Goal: Task Accomplishment & Management: Use online tool/utility

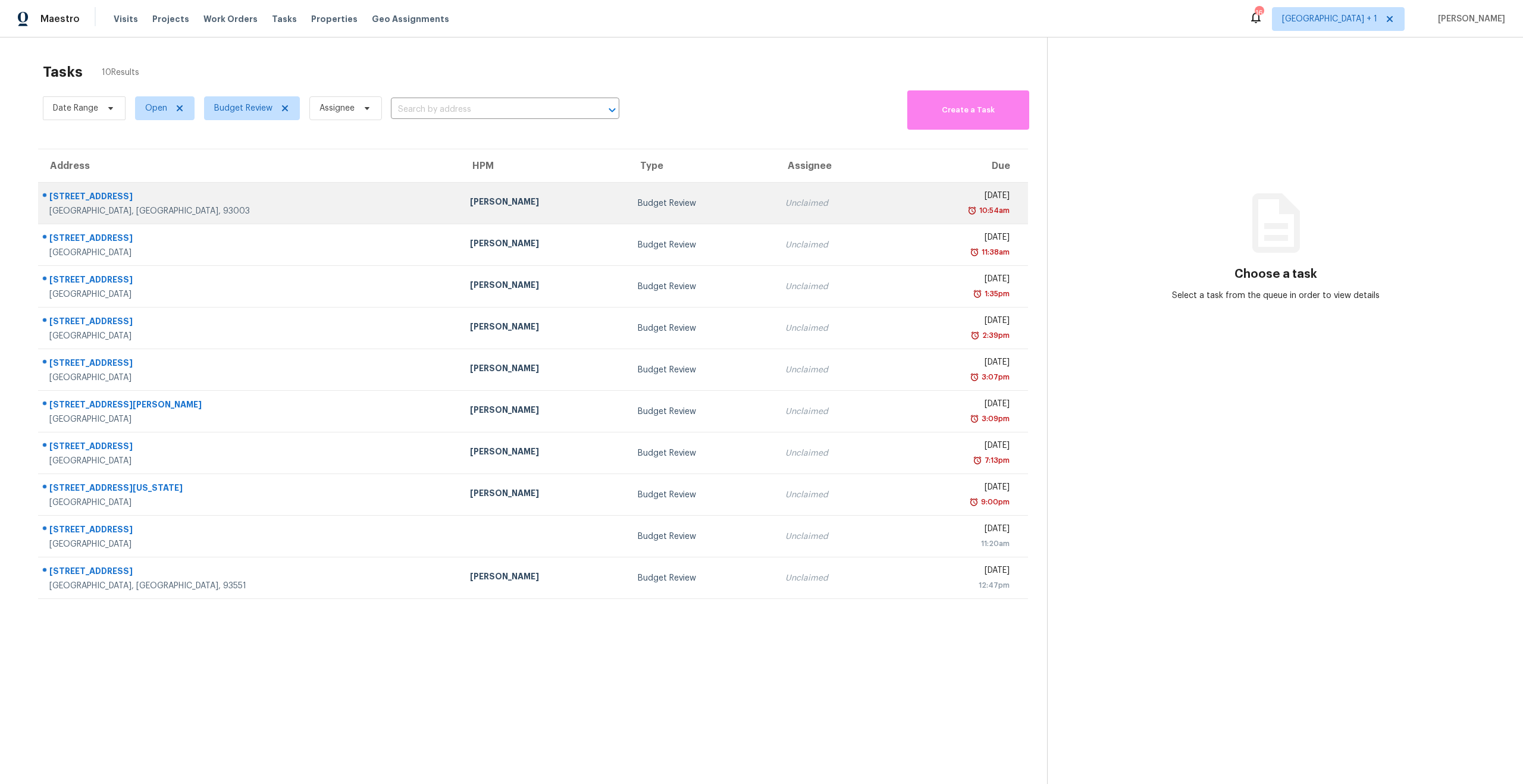
click at [775, 214] on td "Unclaimed" at bounding box center [834, 203] width 118 height 42
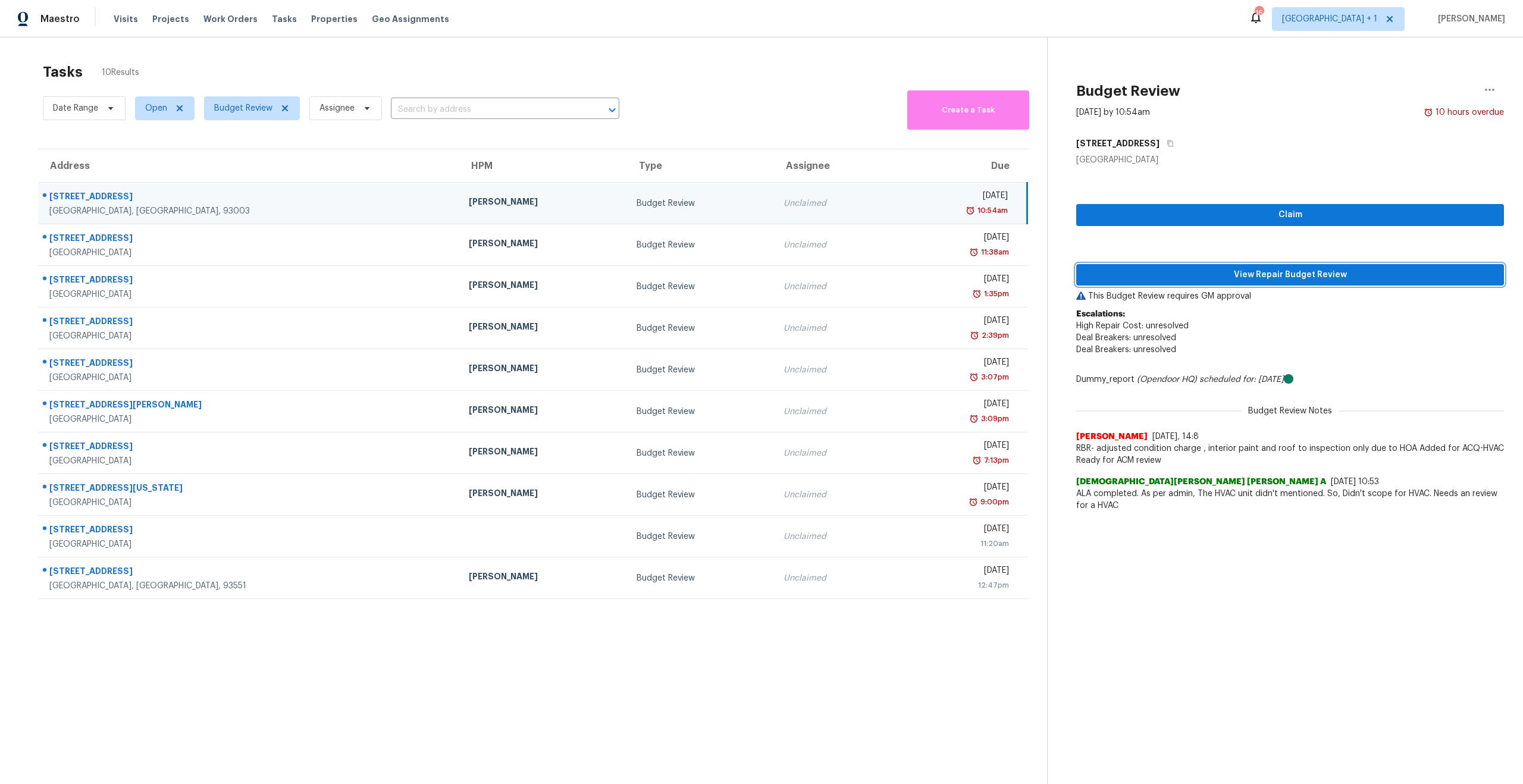
click at [1316, 274] on span "View Repair Budget Review" at bounding box center [1289, 275] width 409 height 15
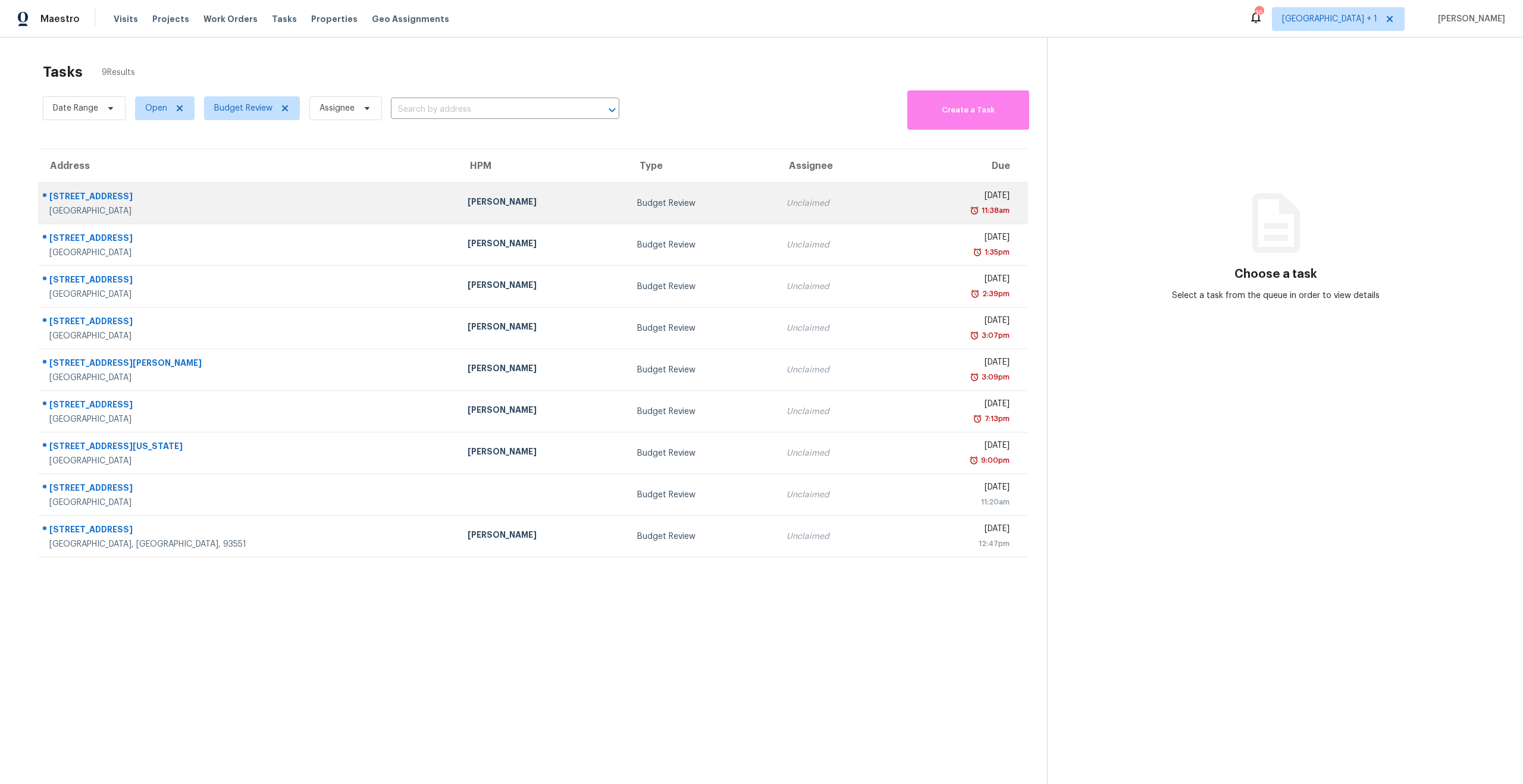
click at [905, 208] on div "11:38am" at bounding box center [957, 210] width 104 height 12
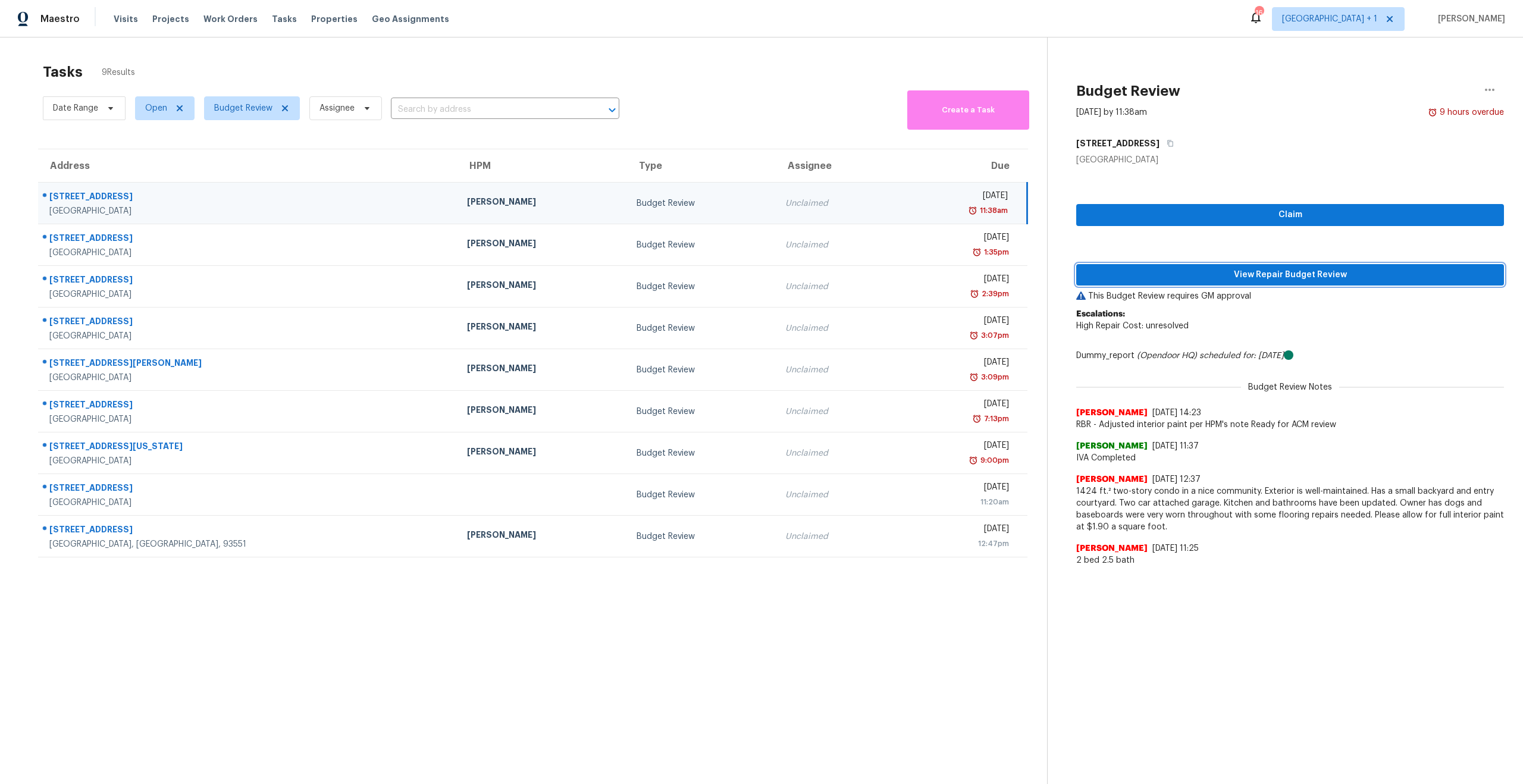
click at [1325, 269] on span "View Repair Budget Review" at bounding box center [1289, 275] width 409 height 15
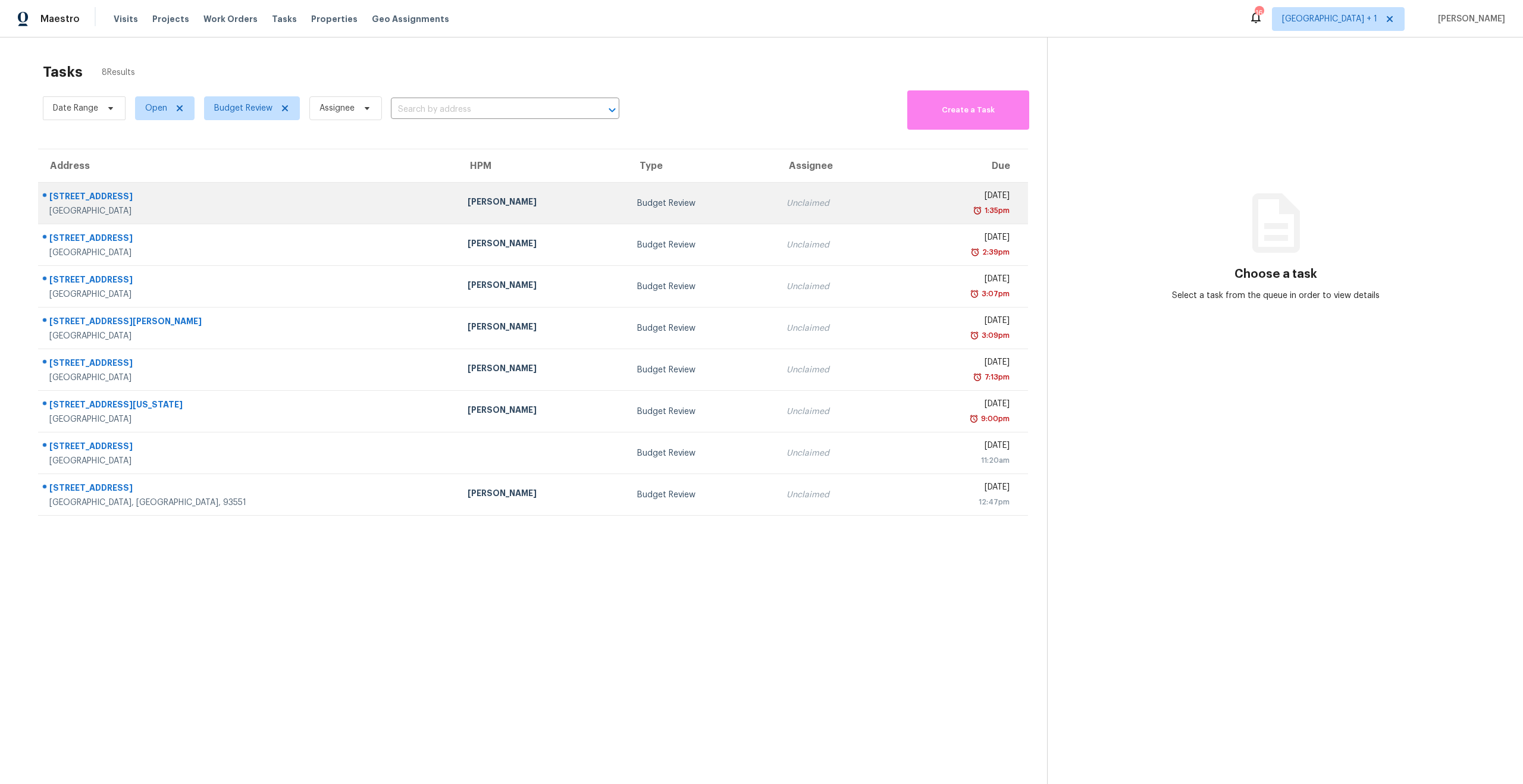
click at [905, 205] on div "1:35pm" at bounding box center [957, 210] width 104 height 12
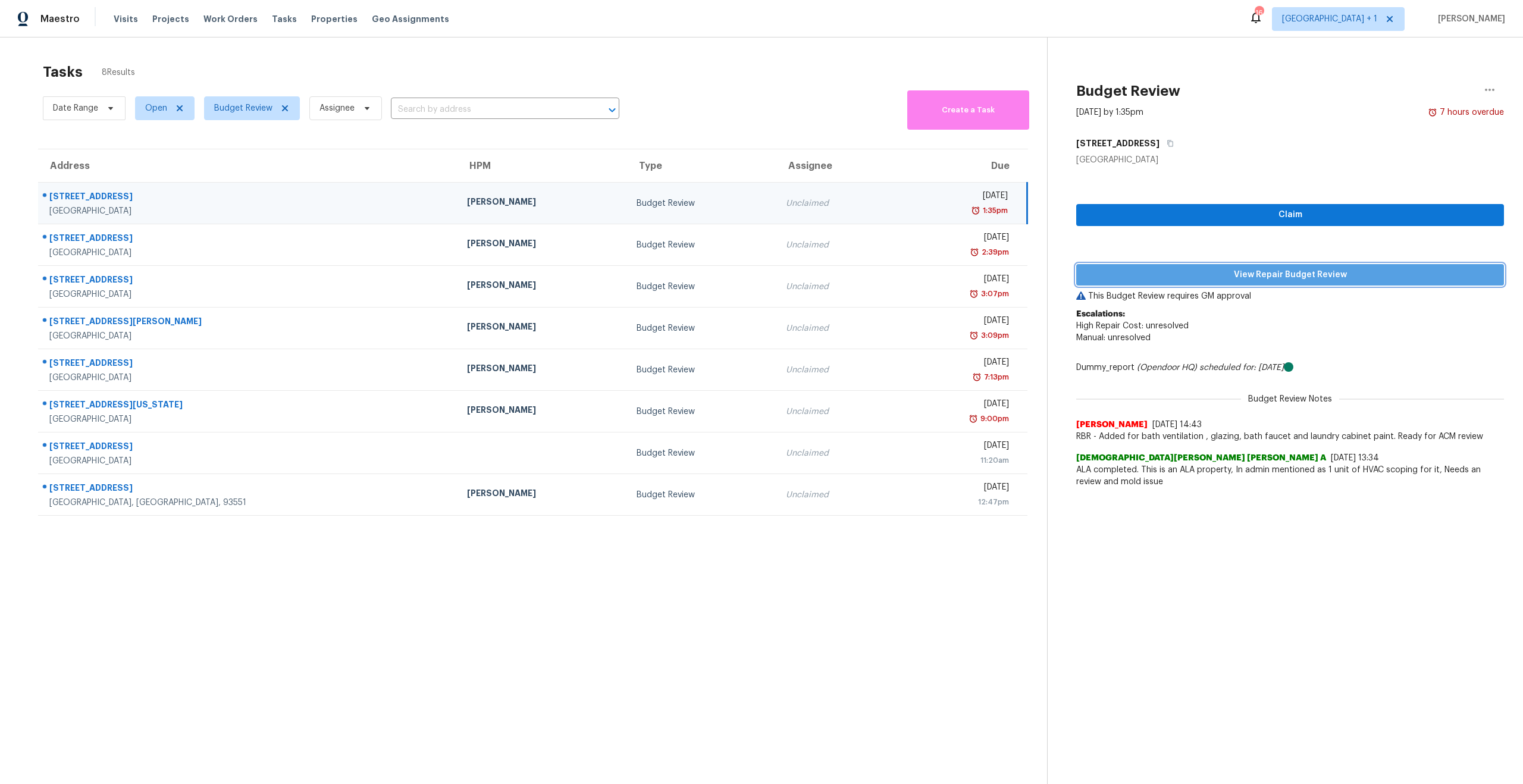
click at [1338, 276] on span "View Repair Budget Review" at bounding box center [1289, 275] width 409 height 15
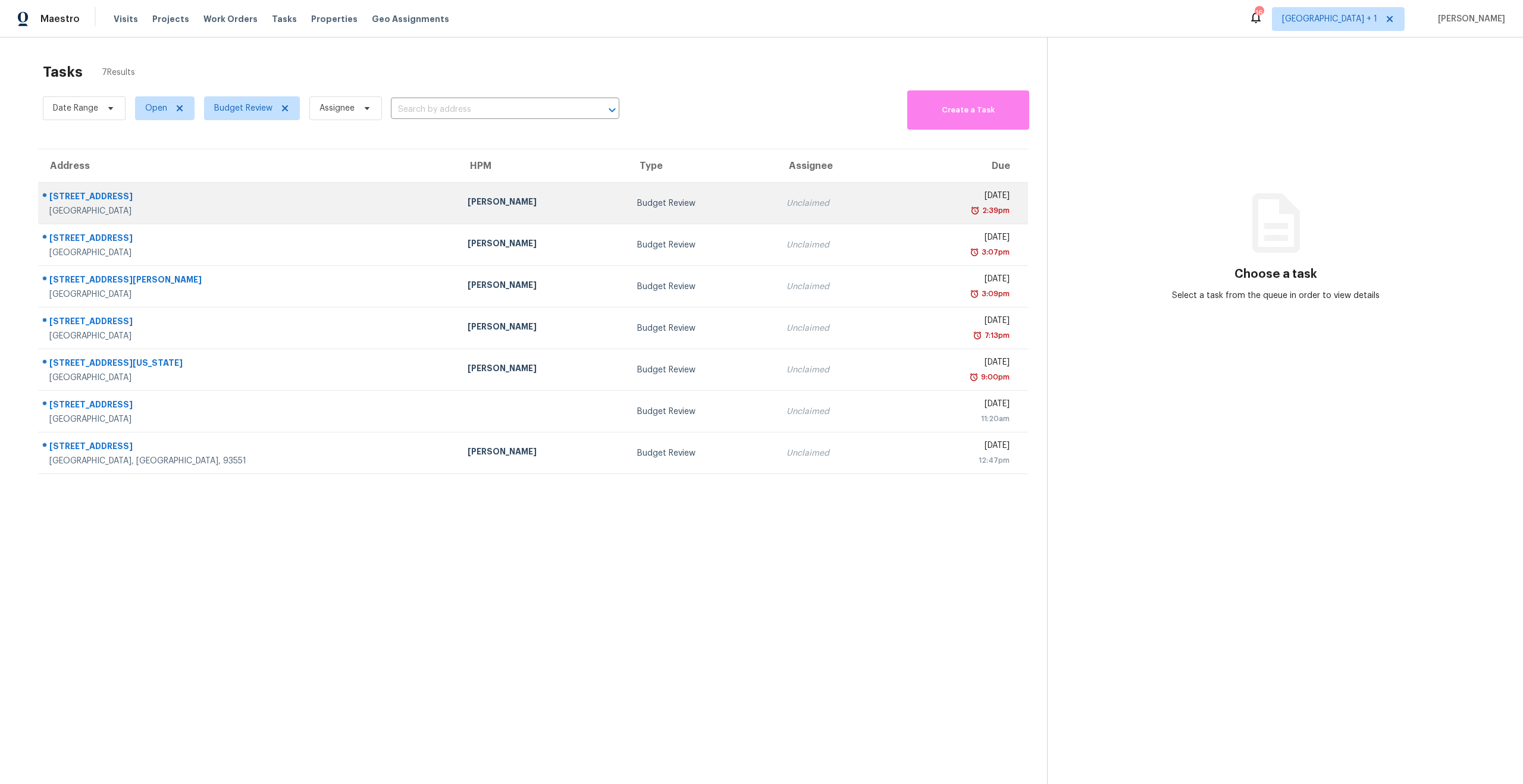
click at [895, 191] on td "[DATE] 2:39pm" at bounding box center [961, 203] width 132 height 42
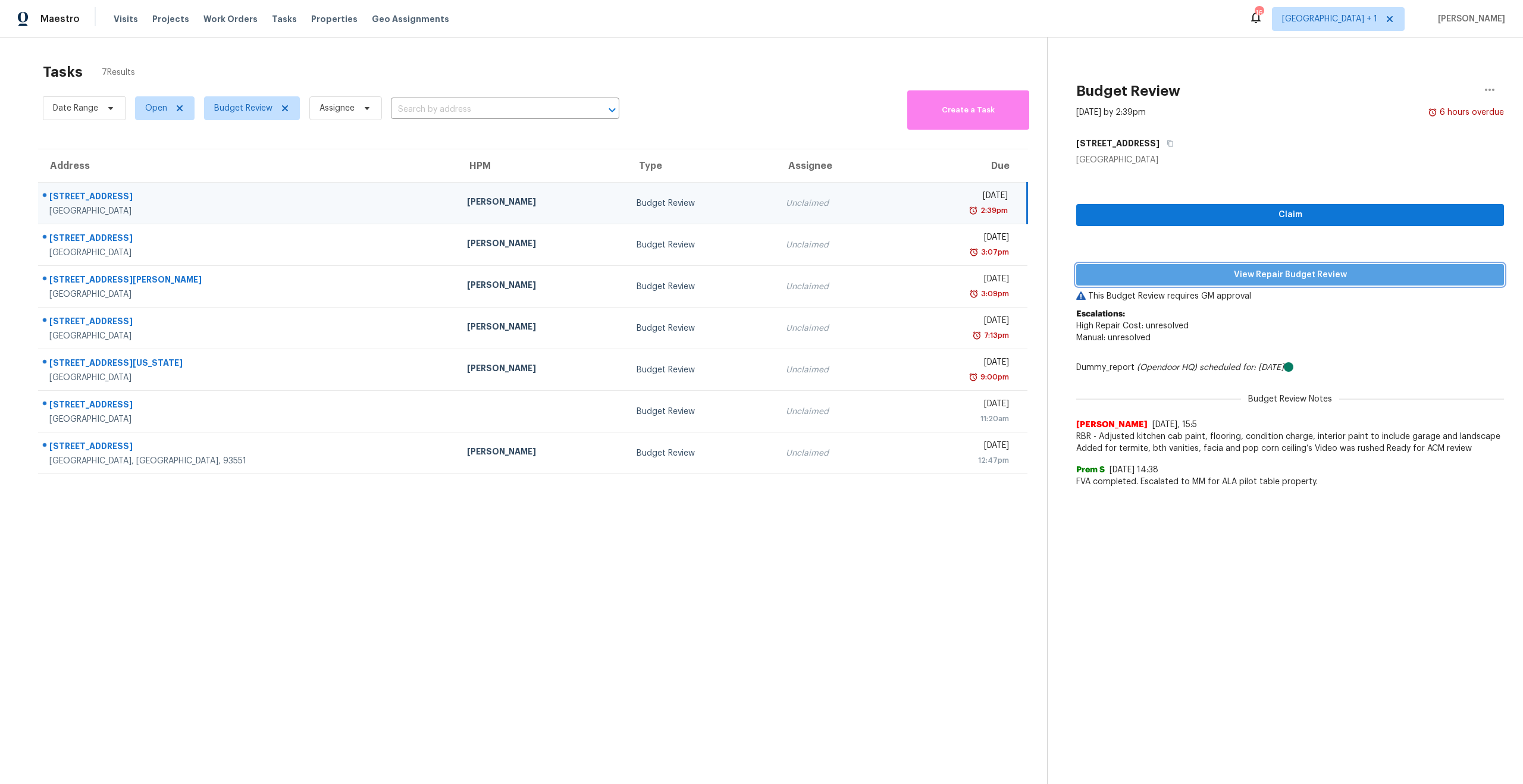
click at [1273, 278] on span "View Repair Budget Review" at bounding box center [1289, 275] width 409 height 15
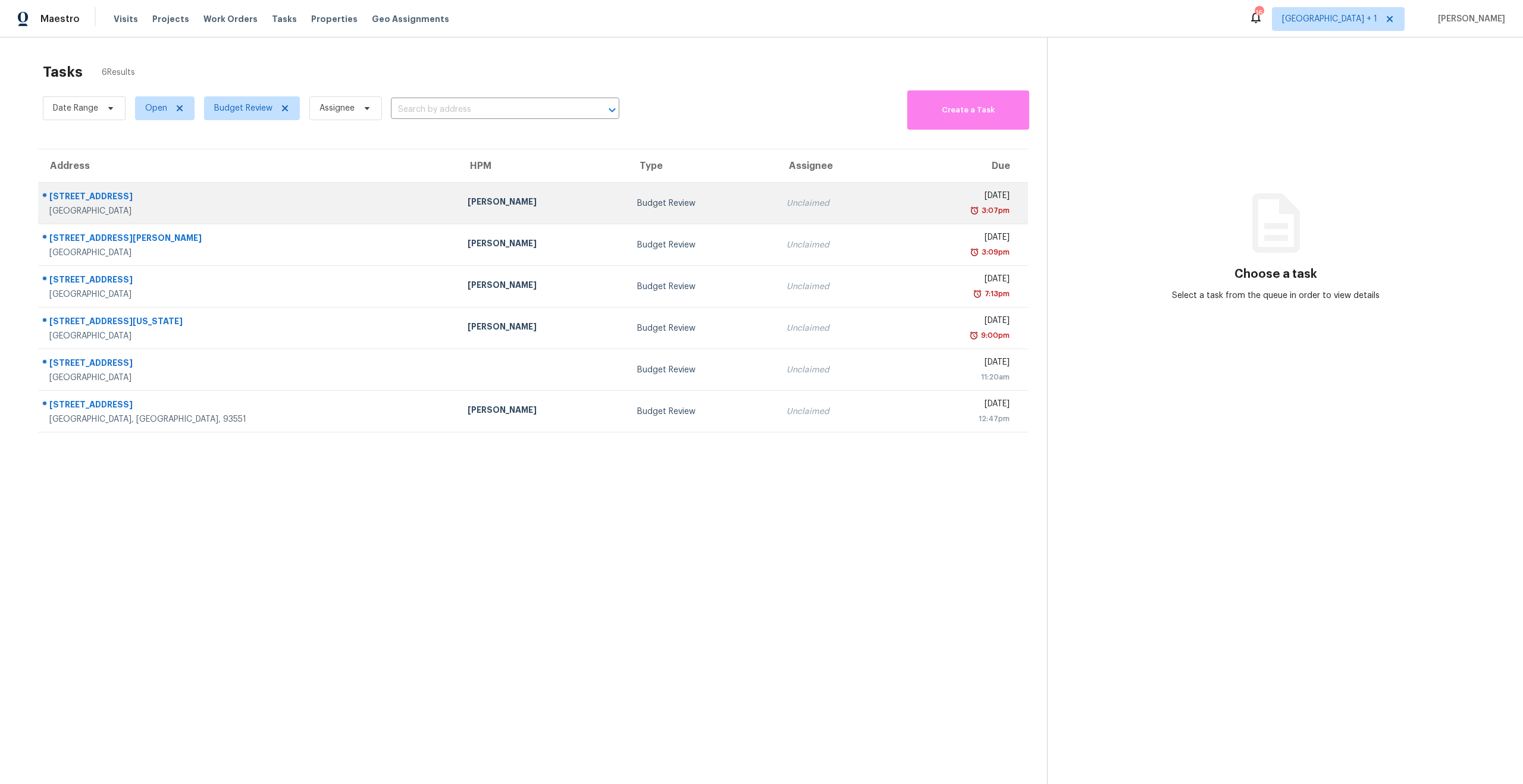
click at [905, 198] on div "[DATE]" at bounding box center [957, 197] width 104 height 15
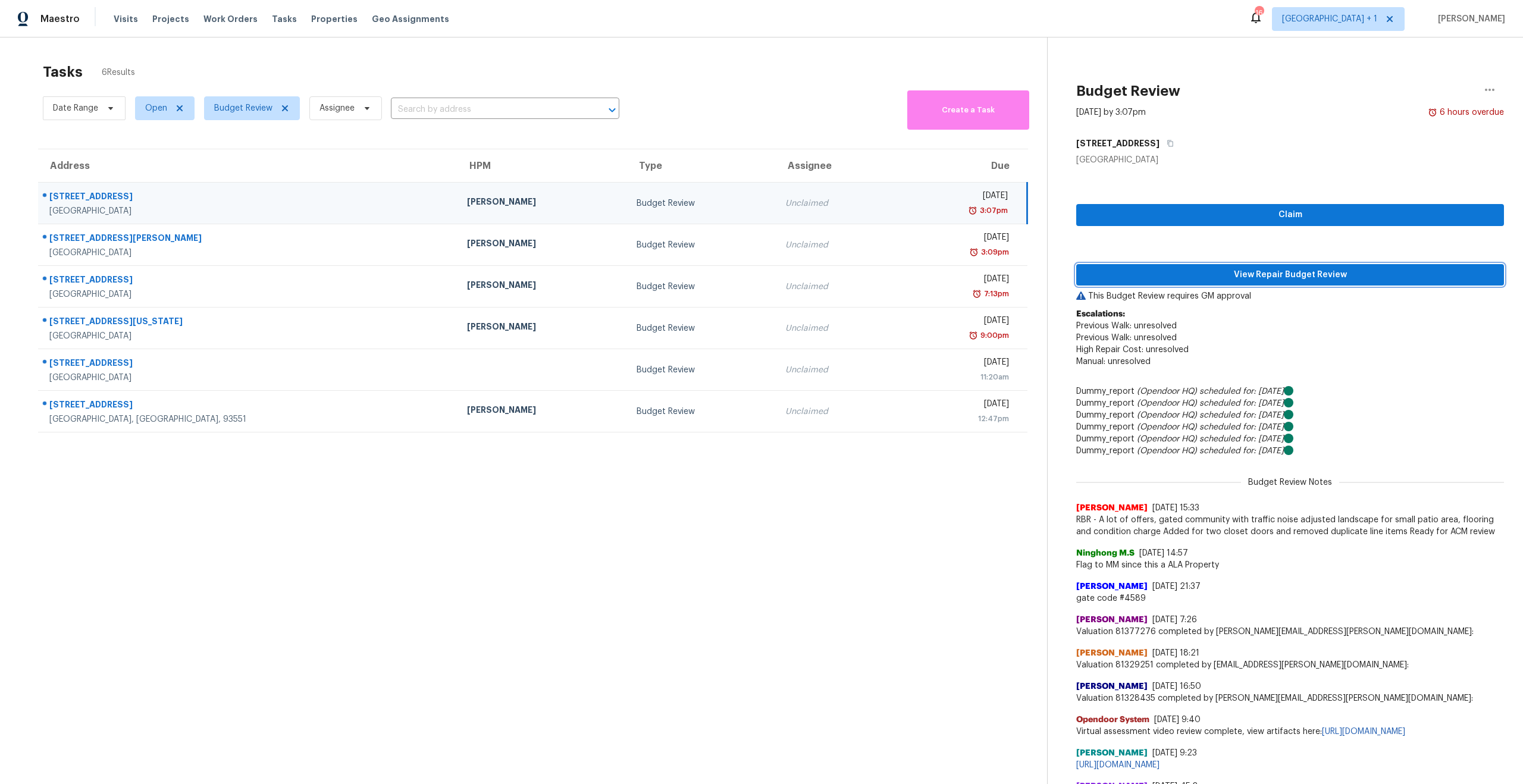
click at [1222, 275] on span "View Repair Budget Review" at bounding box center [1289, 275] width 409 height 15
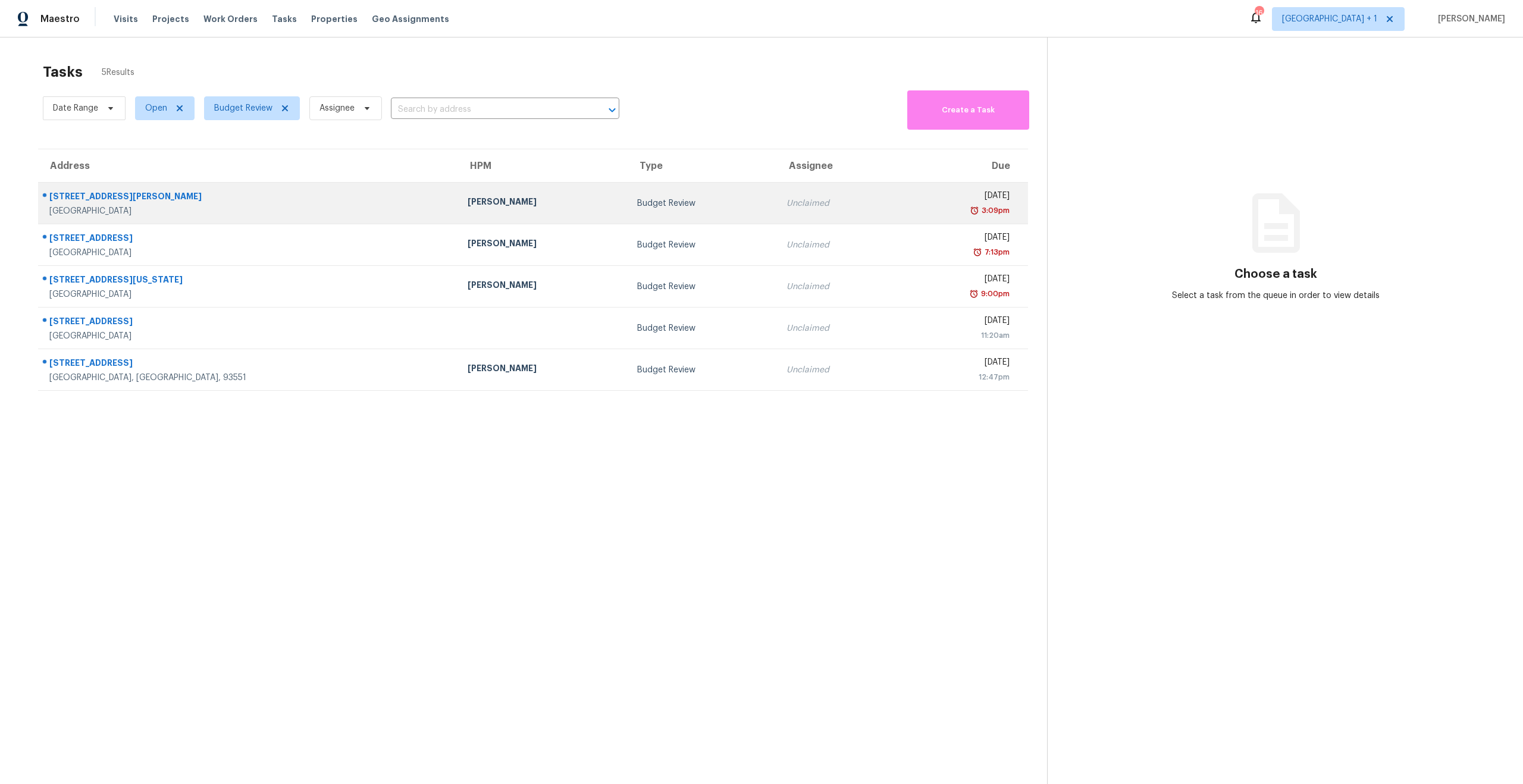
click at [895, 183] on td "Tue, Aug 12th 2025 3:09pm" at bounding box center [961, 203] width 132 height 42
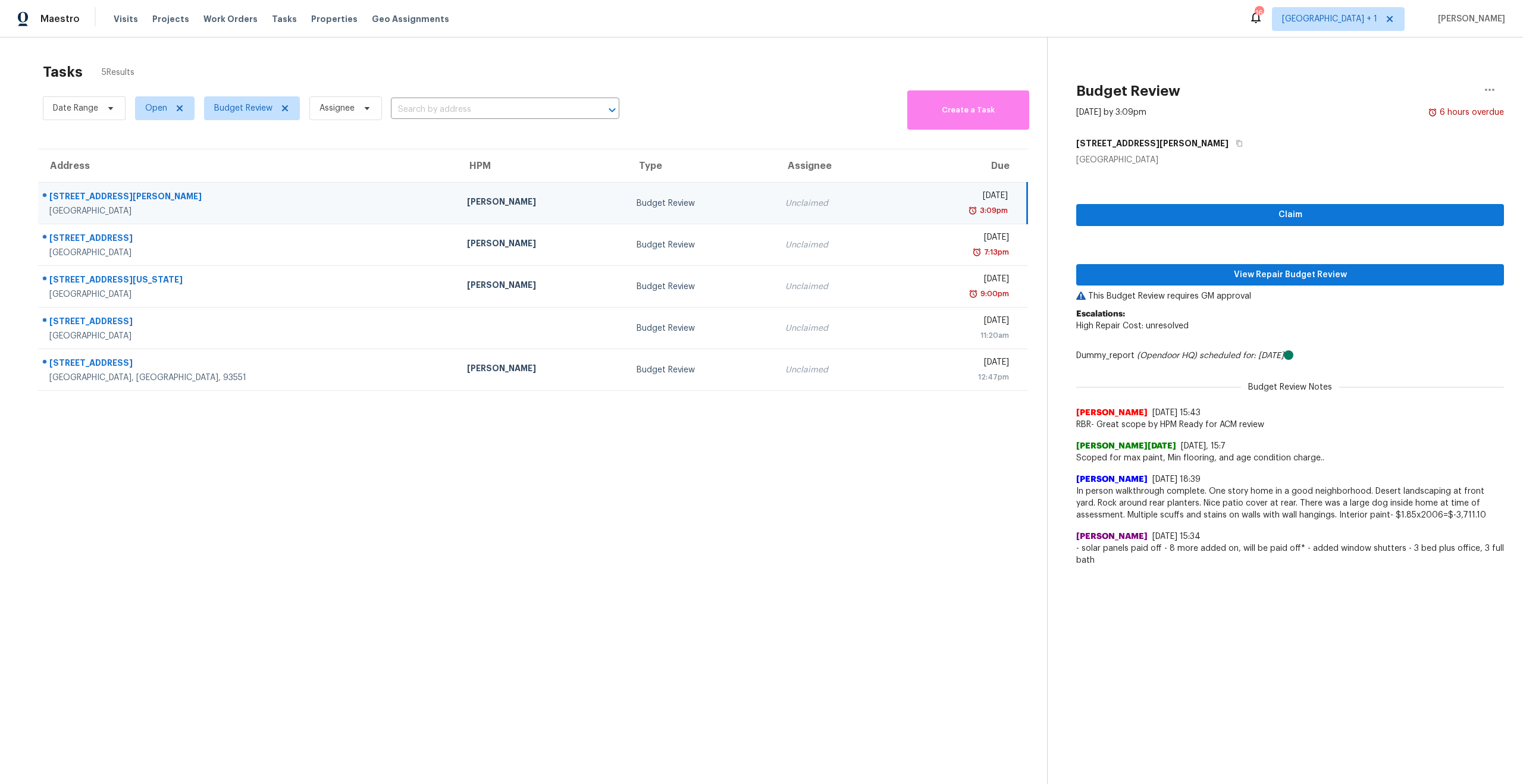
click at [1235, 286] on div "Claim View Repair Budget Review This Budget Review requires GM approval Escalat…" at bounding box center [1289, 369] width 428 height 406
click at [1222, 270] on span "View Repair Budget Review" at bounding box center [1289, 275] width 409 height 15
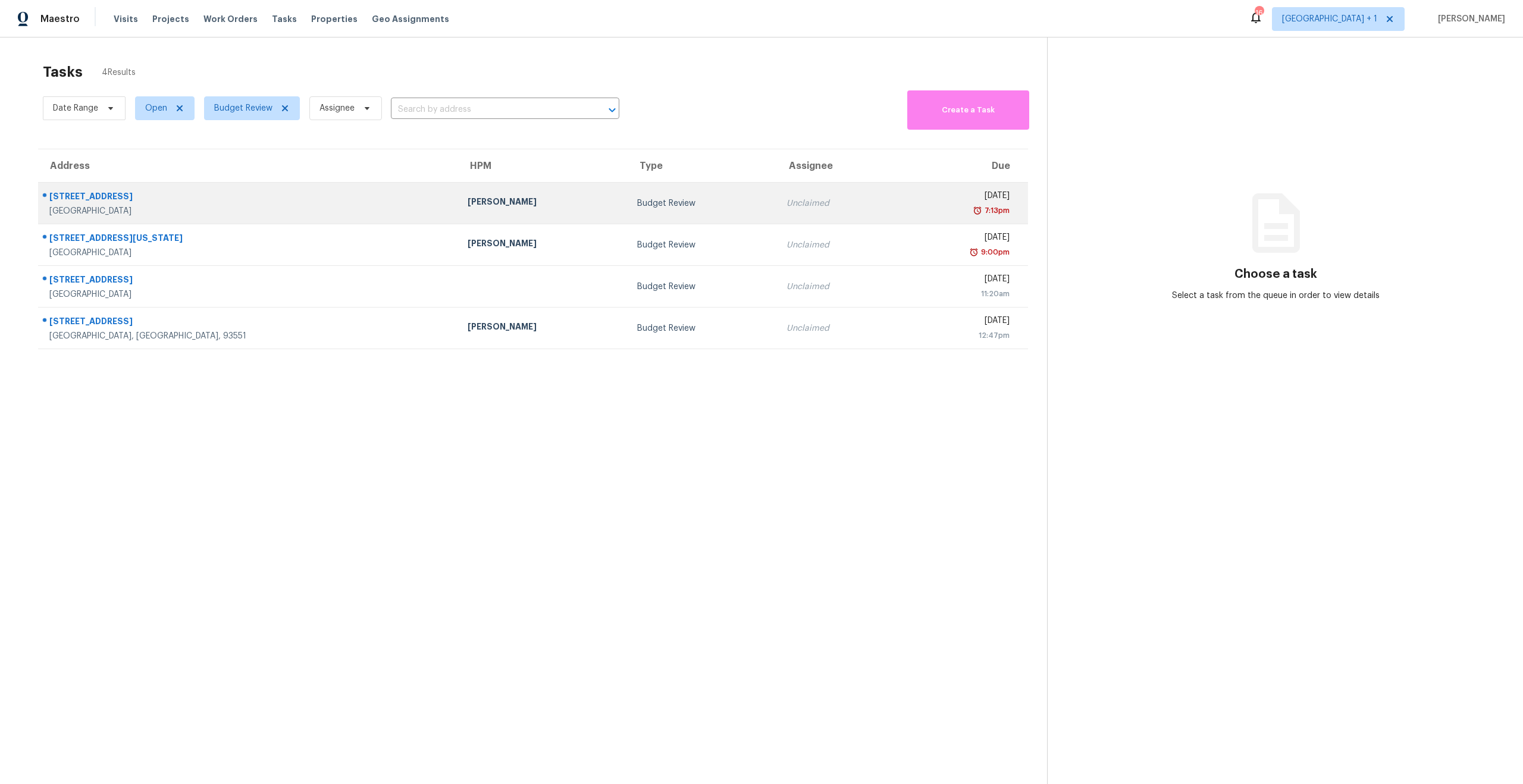
click at [895, 187] on td "[DATE] 7:13pm" at bounding box center [961, 203] width 132 height 42
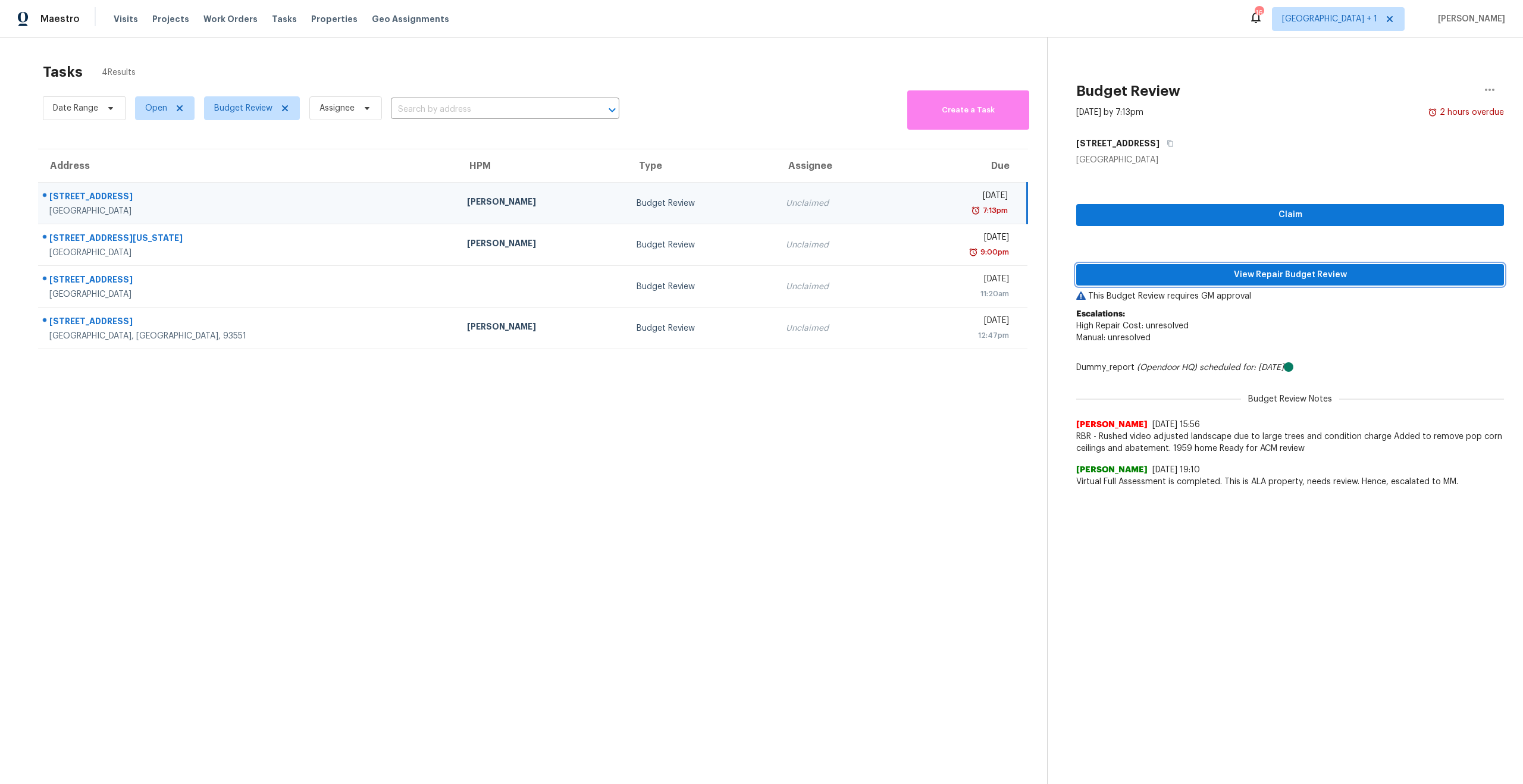
click at [1227, 281] on span "View Repair Budget Review" at bounding box center [1289, 275] width 409 height 15
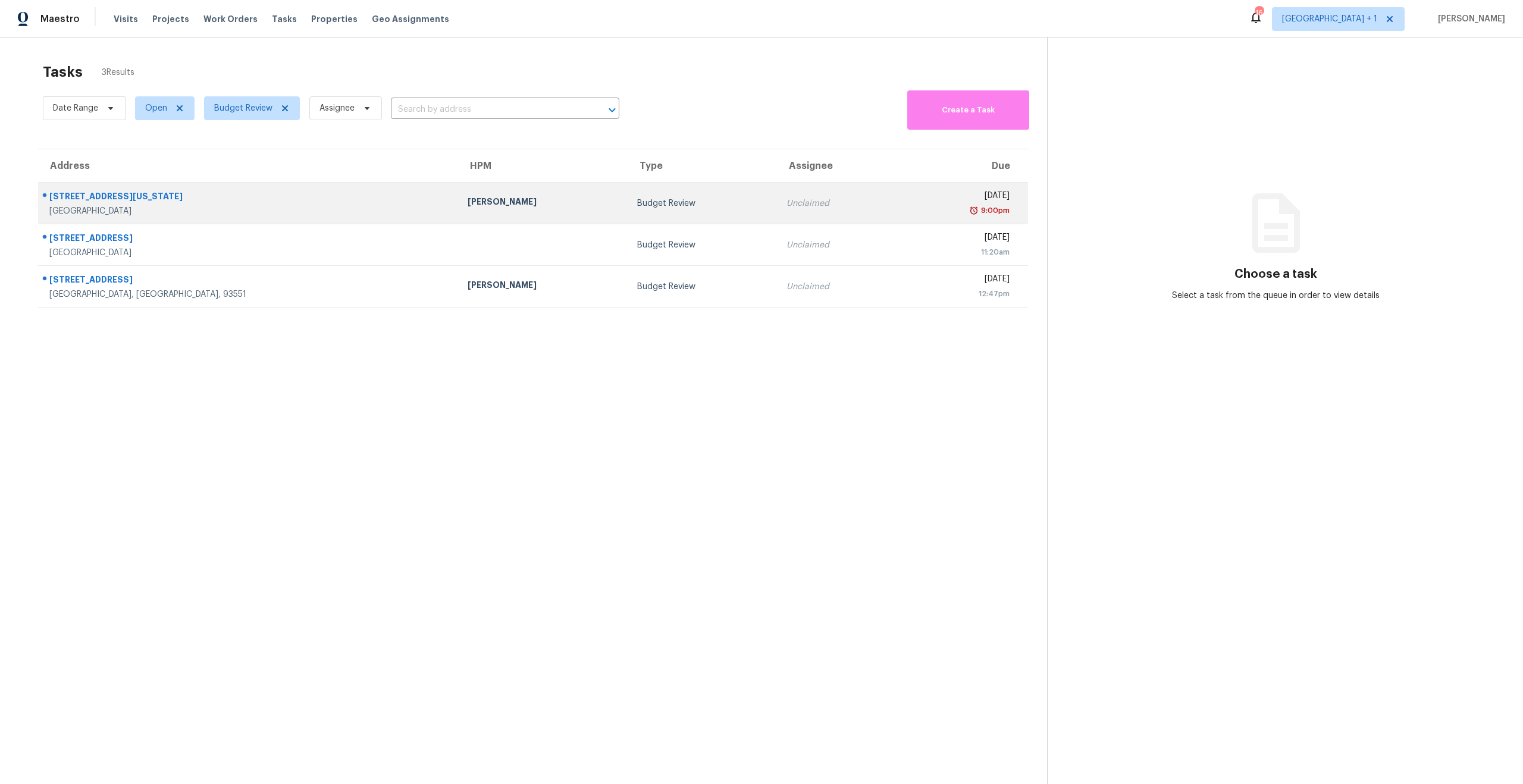
click at [905, 208] on div "9:00pm" at bounding box center [957, 210] width 104 height 12
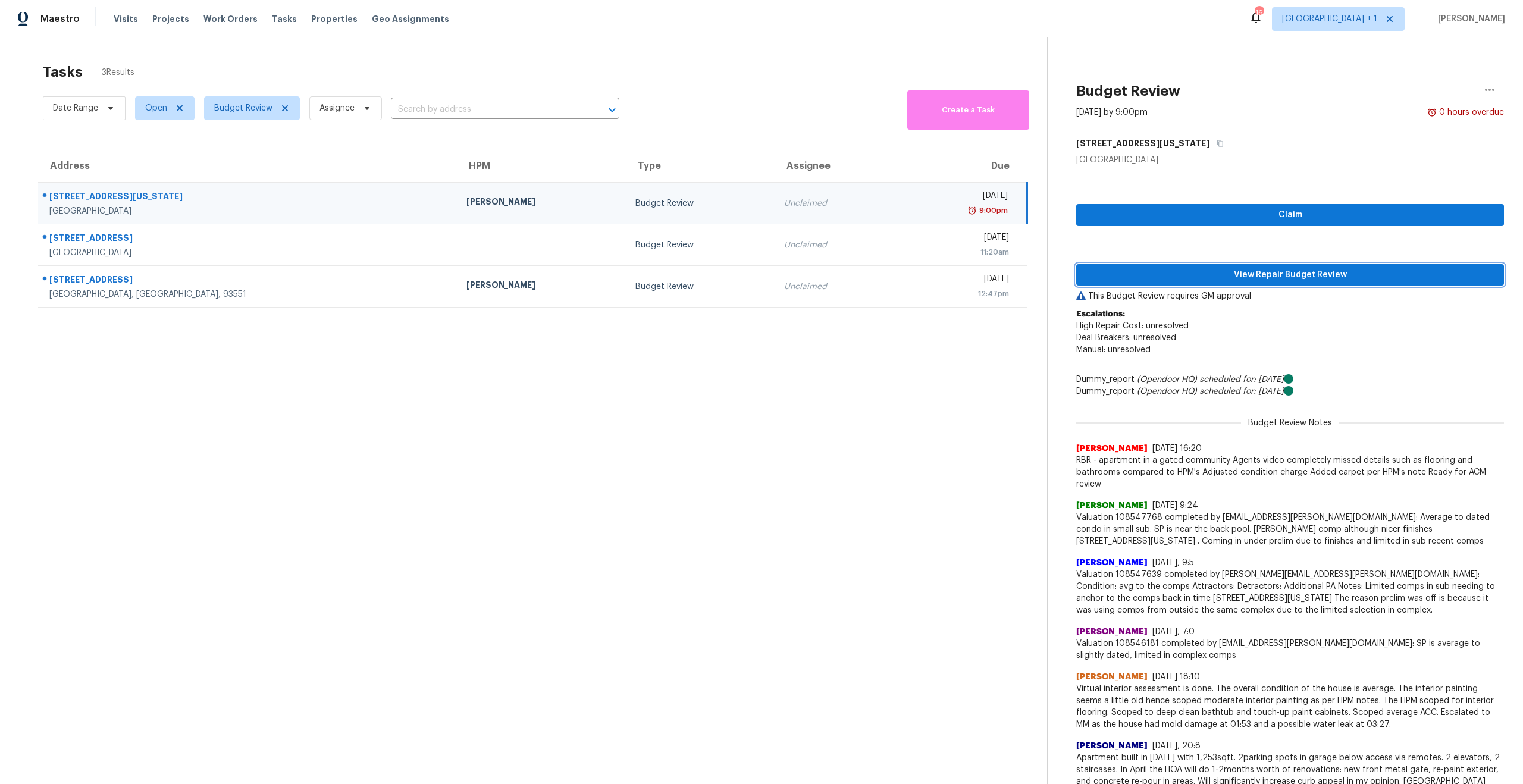
click at [1382, 277] on span "View Repair Budget Review" at bounding box center [1289, 275] width 409 height 15
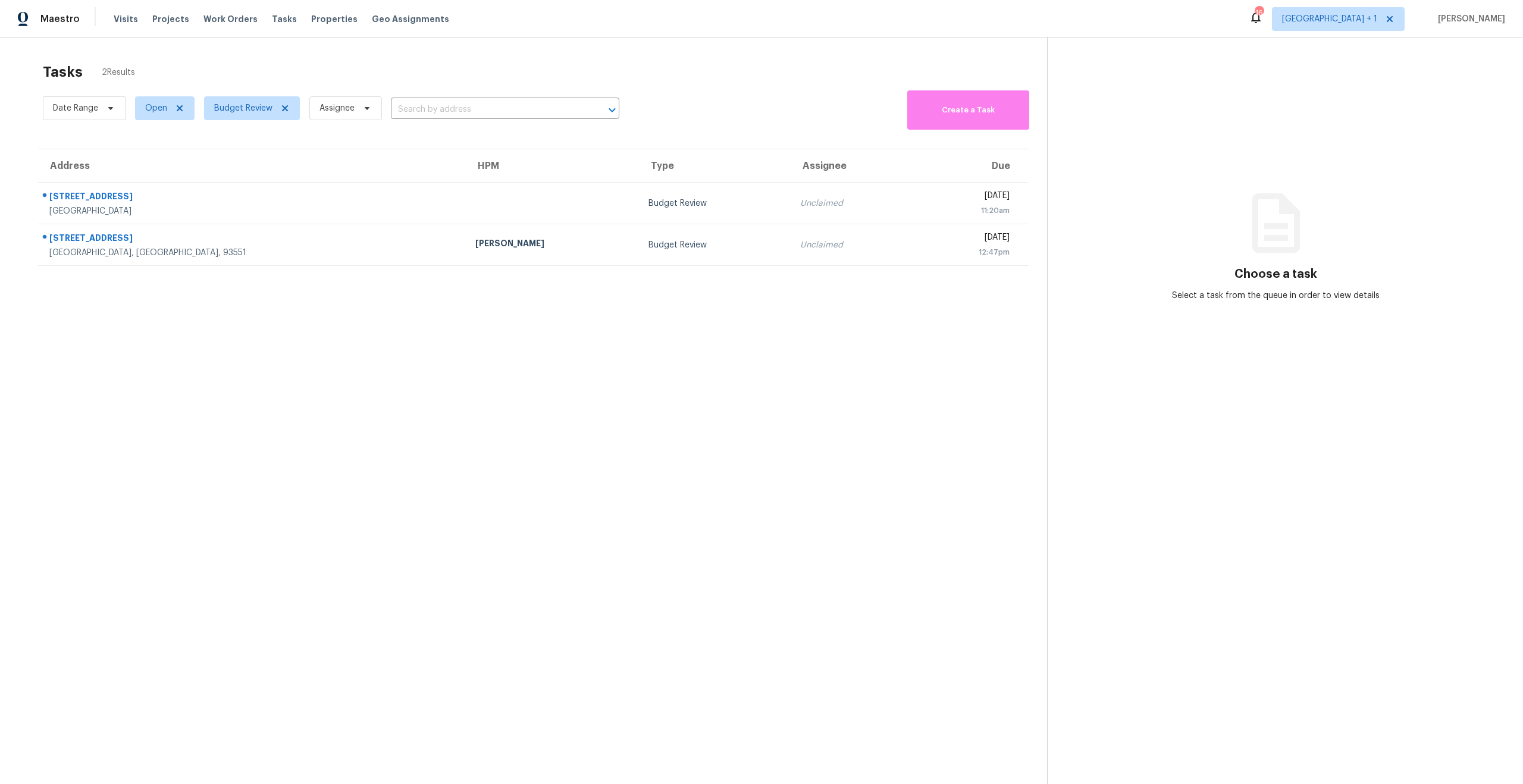
click at [730, 496] on section "Tasks 2 Results Date Range Open Budget Review Assignee ​ Create a Task Address …" at bounding box center [533, 439] width 1027 height 765
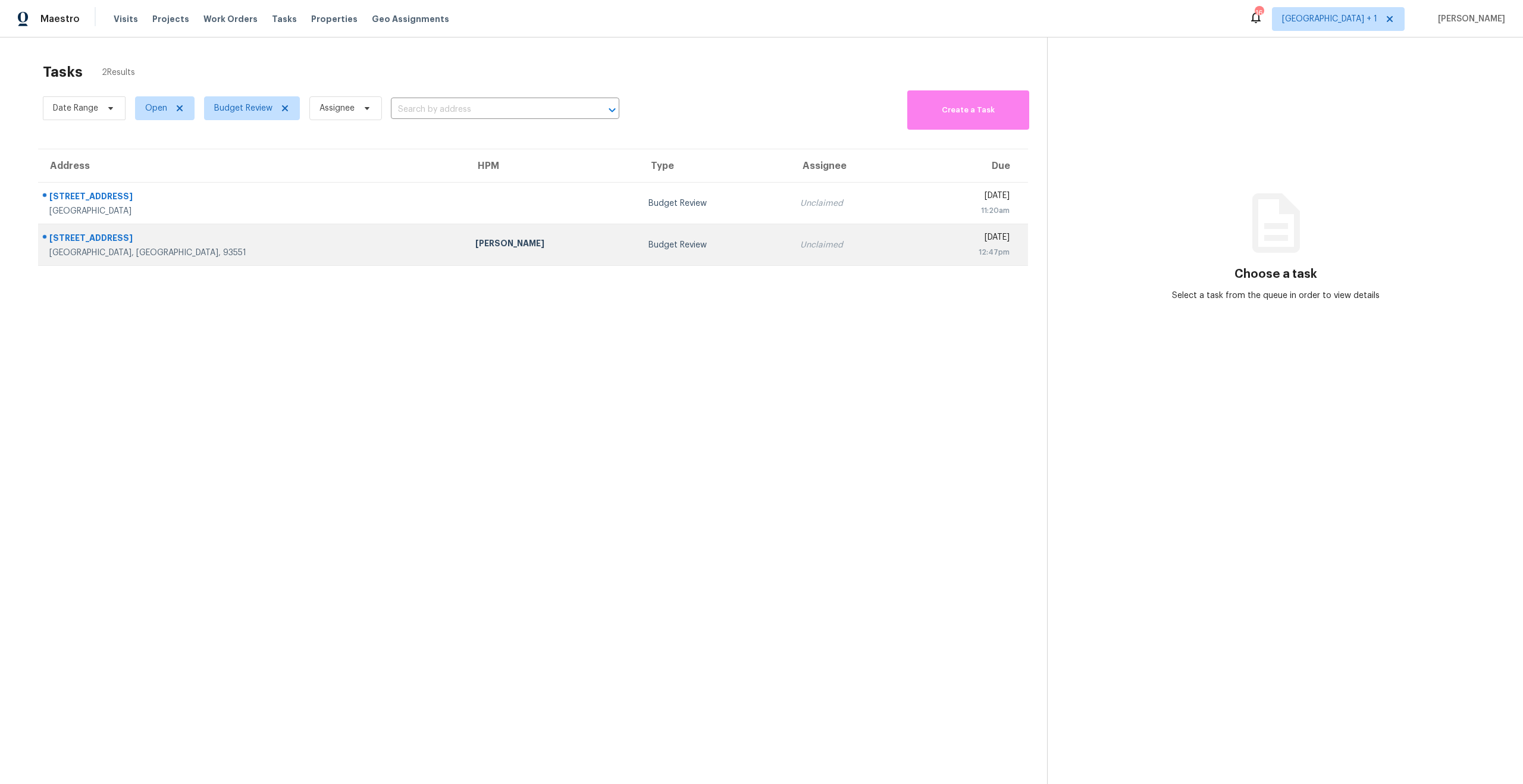
click at [648, 248] on div "Budget Review" at bounding box center [714, 245] width 133 height 12
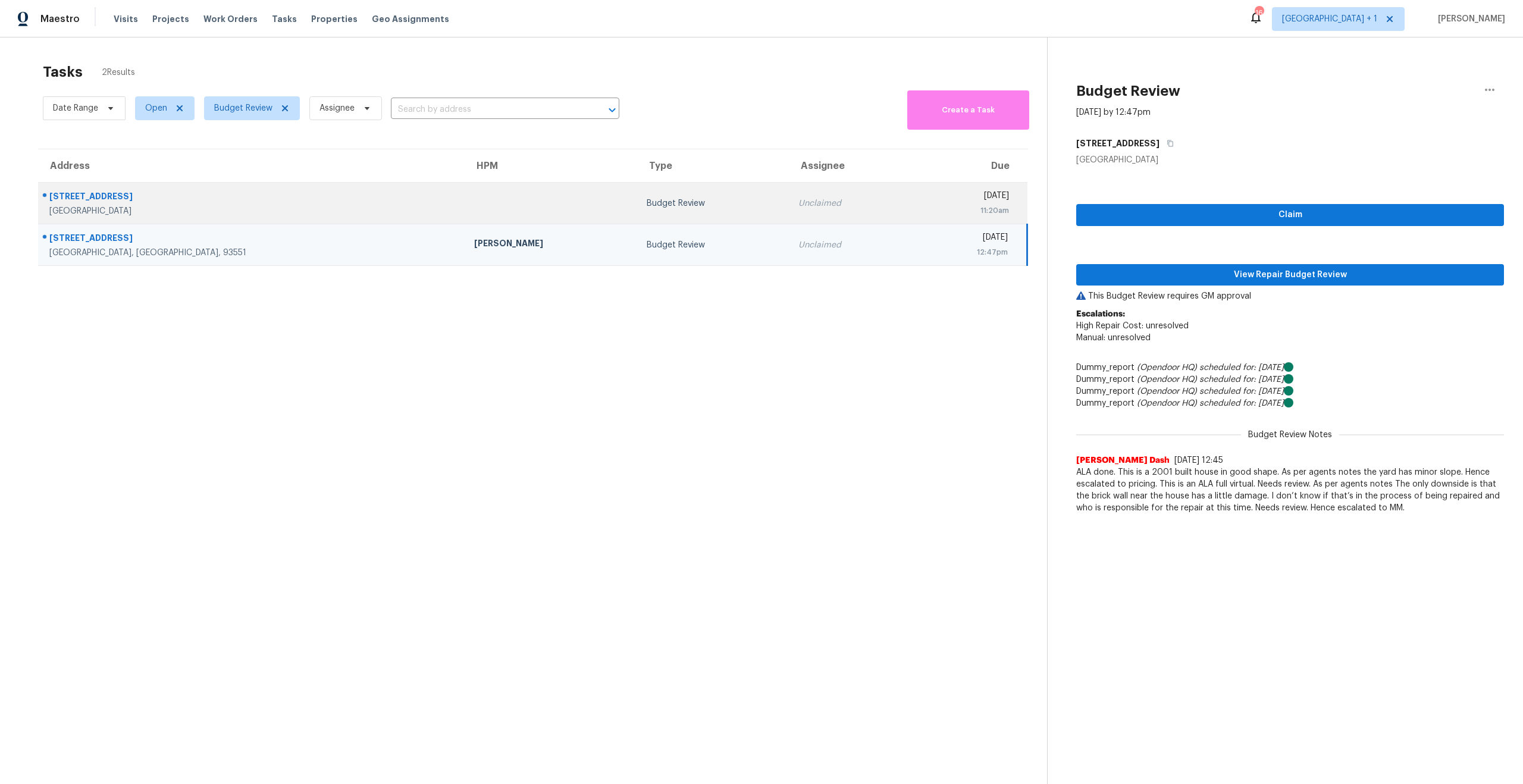
click at [647, 209] on div "Budget Review" at bounding box center [713, 203] width 133 height 12
